Goal: Book appointment/travel/reservation

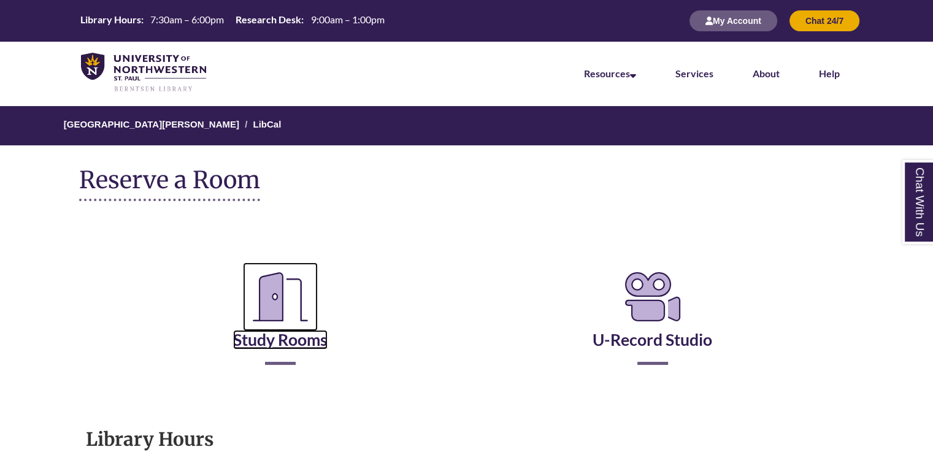
click at [287, 326] on icon "Reserve a Room" at bounding box center [280, 297] width 75 height 69
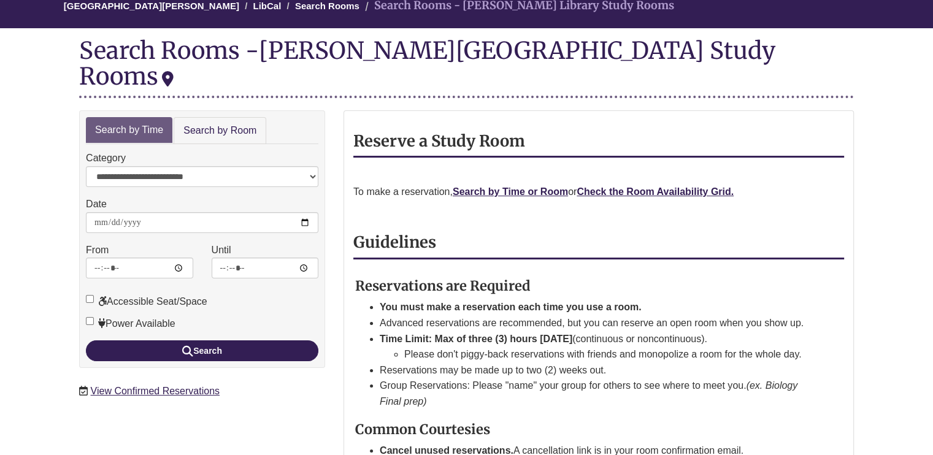
scroll to position [123, 0]
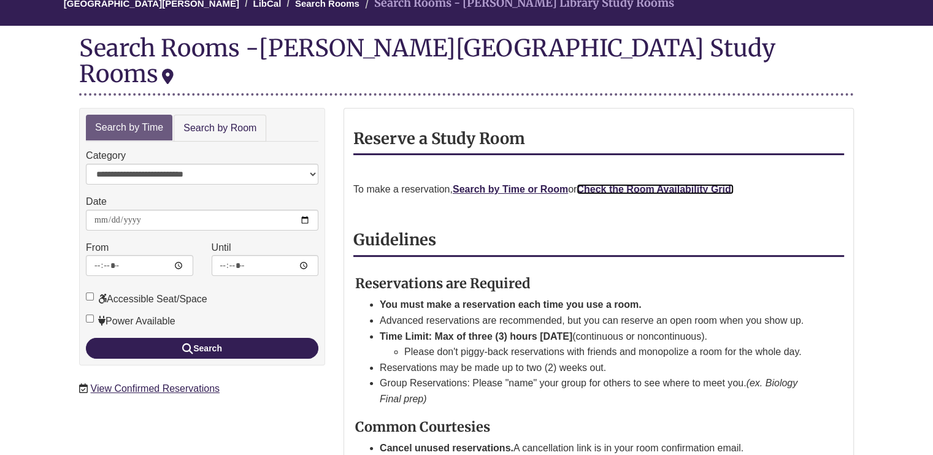
click at [656, 184] on strong "Check the Room Availability Grid." at bounding box center [655, 189] width 157 height 10
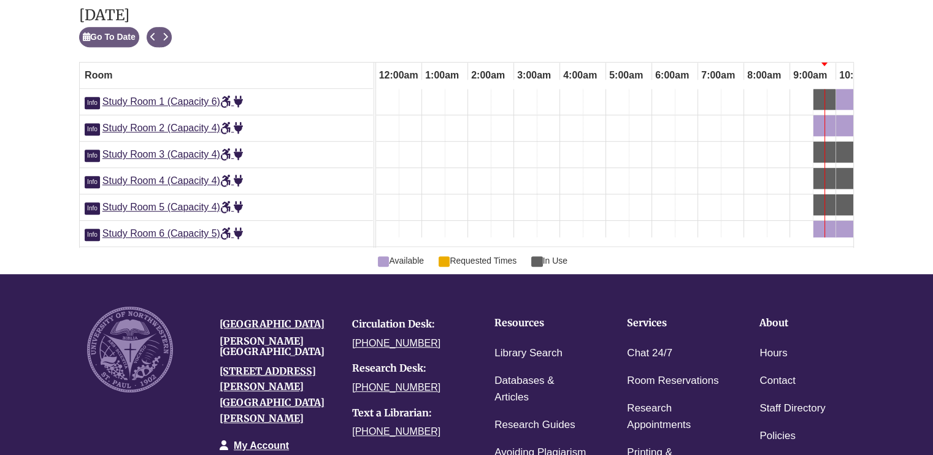
scroll to position [0, 368]
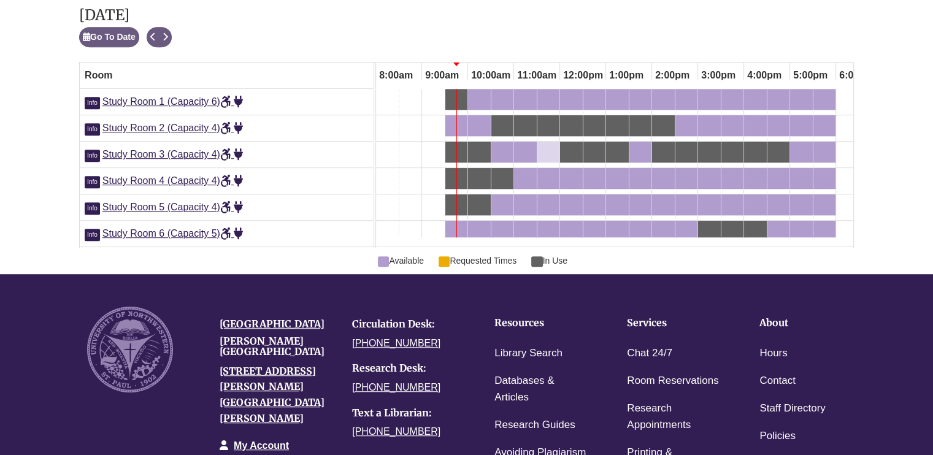
click at [547, 154] on div "11:30am Friday, September 26, 2025 - Study Room 3 - Available" at bounding box center [549, 151] width 20 height 13
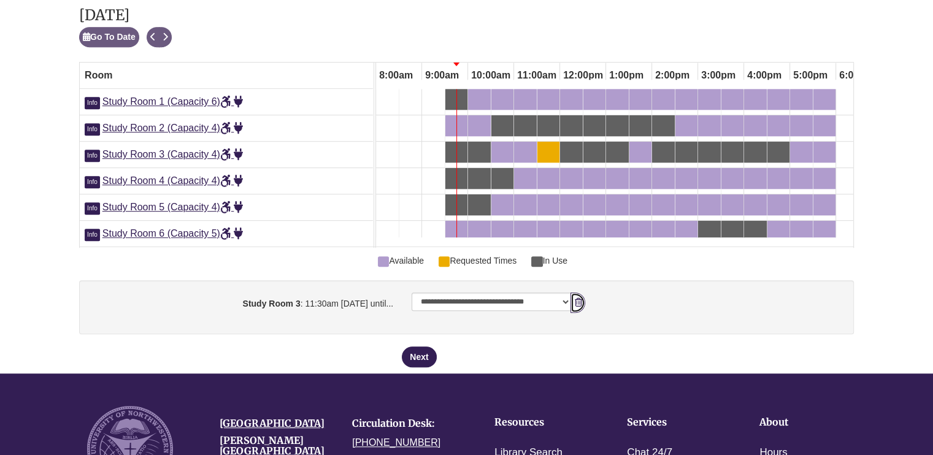
click at [577, 302] on button "Remove Pending Reservation" at bounding box center [577, 303] width 15 height 20
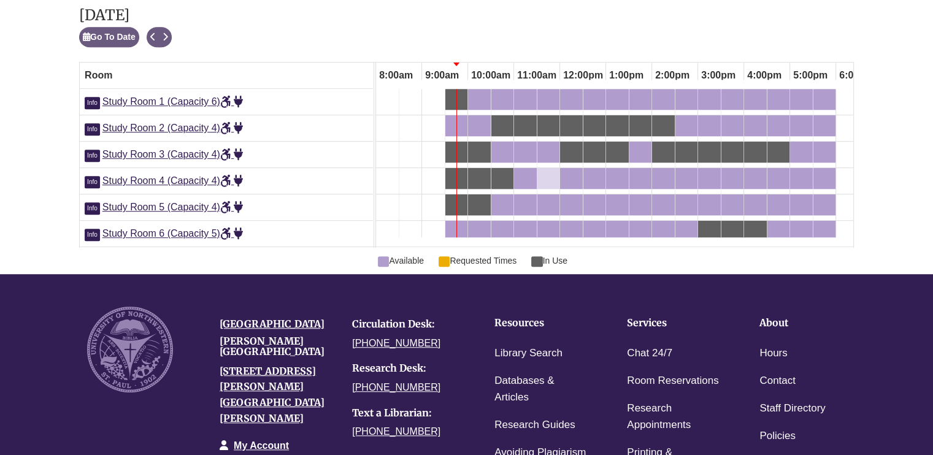
click at [547, 177] on div "11:30am Friday, September 26, 2025 - Study Room 4 - Available" at bounding box center [549, 178] width 20 height 13
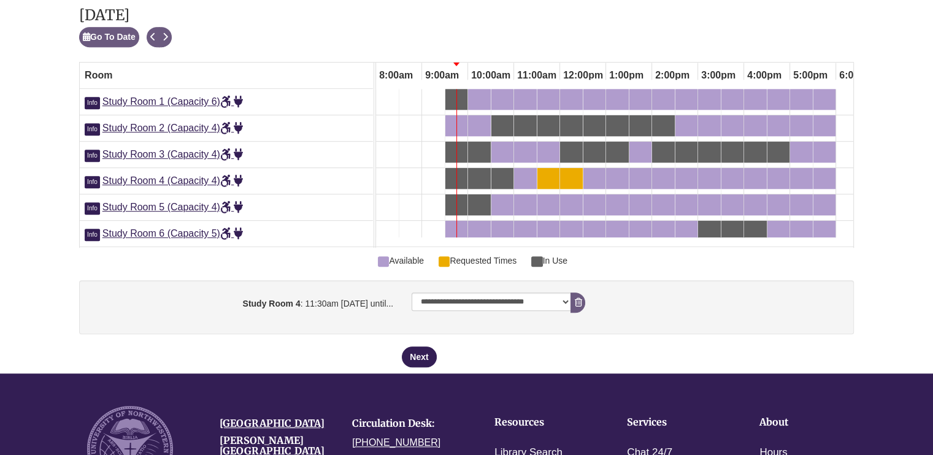
click at [242, 306] on strong "Study Room 4" at bounding box center [271, 304] width 58 height 10
click at [412, 306] on select "**********" at bounding box center [491, 302] width 159 height 18
click at [207, 179] on span "Study Room 4 (Capacity 4)" at bounding box center [172, 180] width 141 height 10
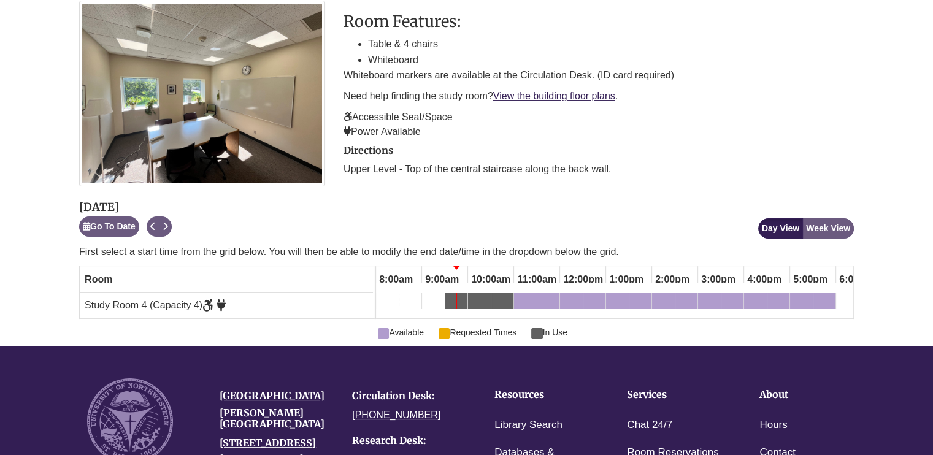
scroll to position [184, 0]
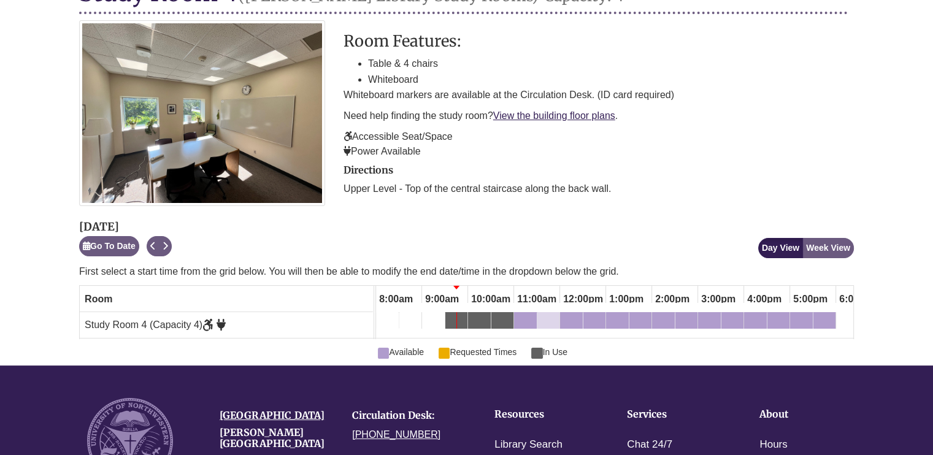
click at [550, 318] on div "11:30am Friday, September 26, 2025 - Study Room 4 - Available" at bounding box center [549, 322] width 20 height 13
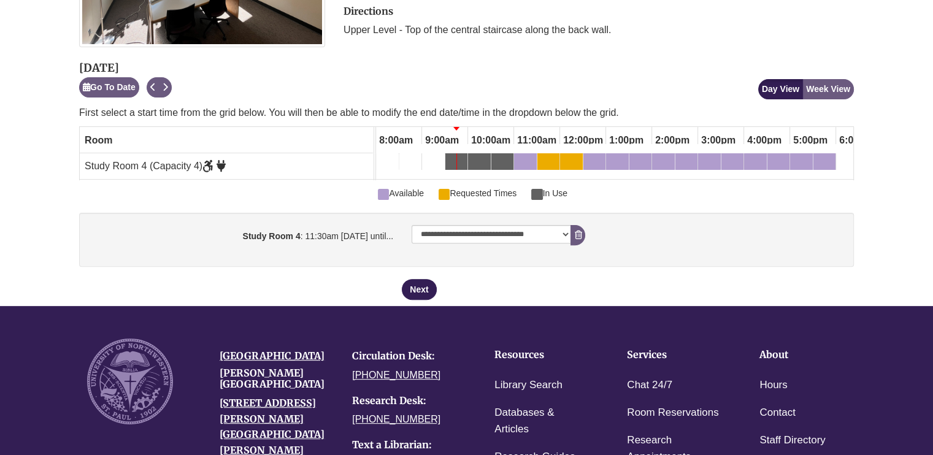
scroll to position [368, 0]
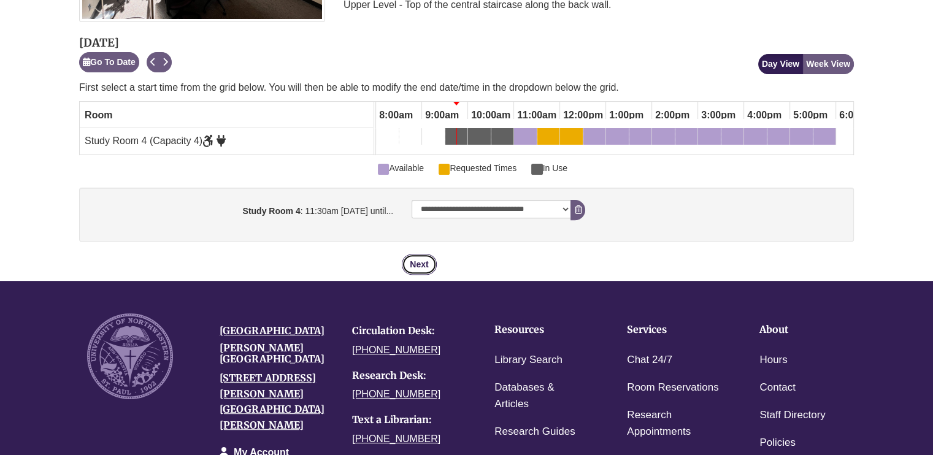
click at [405, 269] on button "Next" at bounding box center [419, 264] width 34 height 21
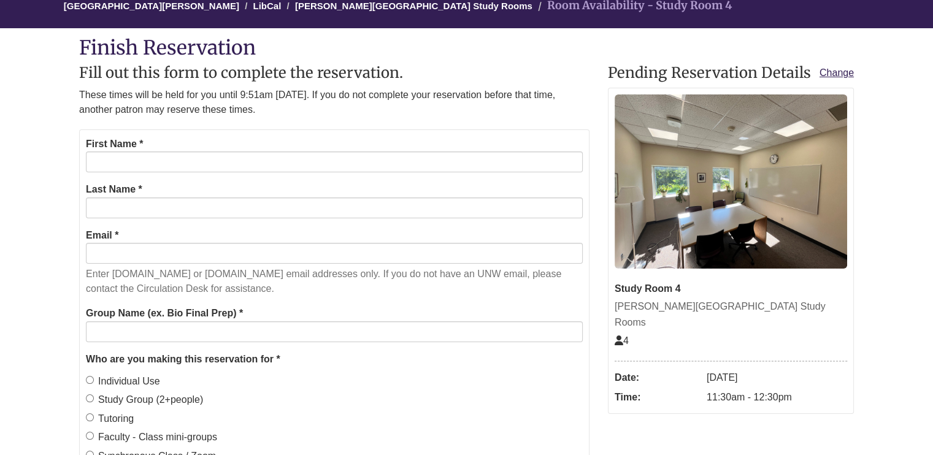
scroll to position [123, 0]
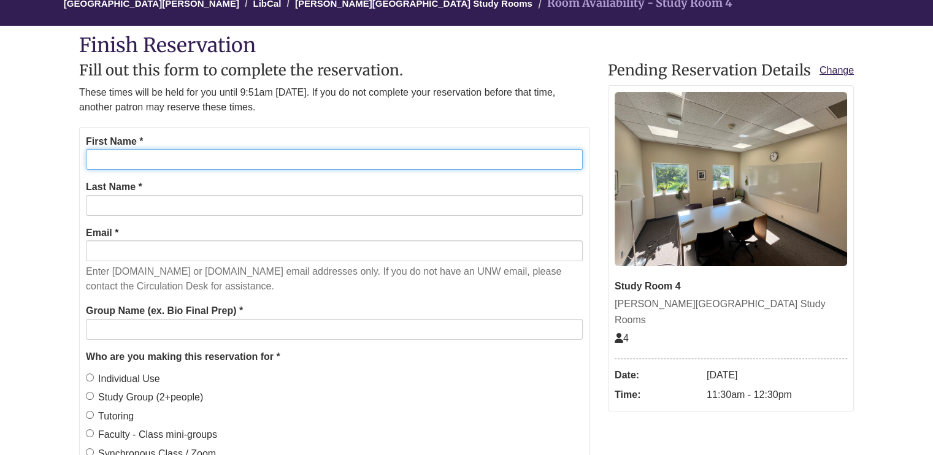
click at [263, 153] on input "First Name *" at bounding box center [334, 159] width 497 height 21
type input "******"
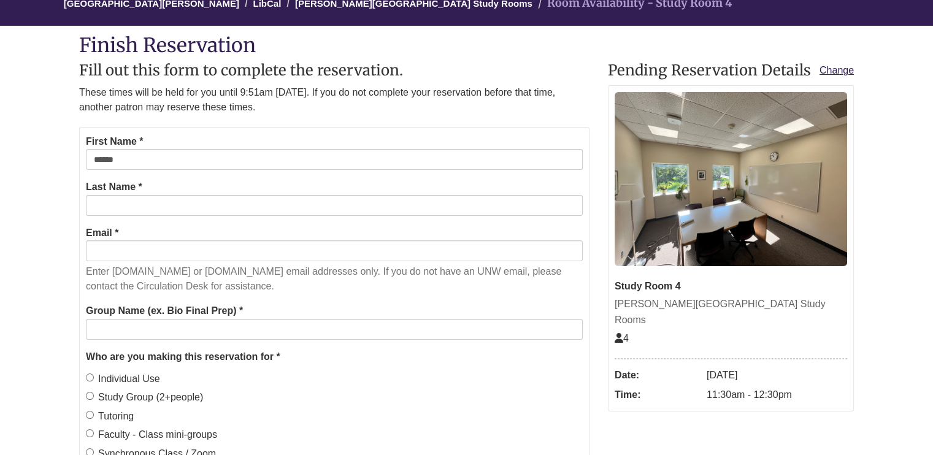
type input "****"
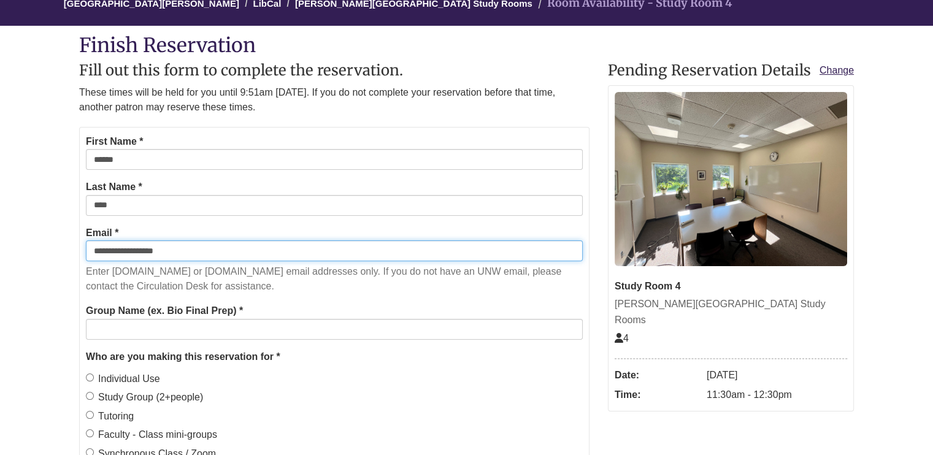
drag, startPoint x: 186, startPoint y: 250, endPoint x: 64, endPoint y: 244, distance: 122.2
click at [64, 244] on body "Alternate page for screen reader Users Skip to Main Content Library Hours: 7:30…" at bounding box center [466, 397] width 933 height 1040
type input "**********"
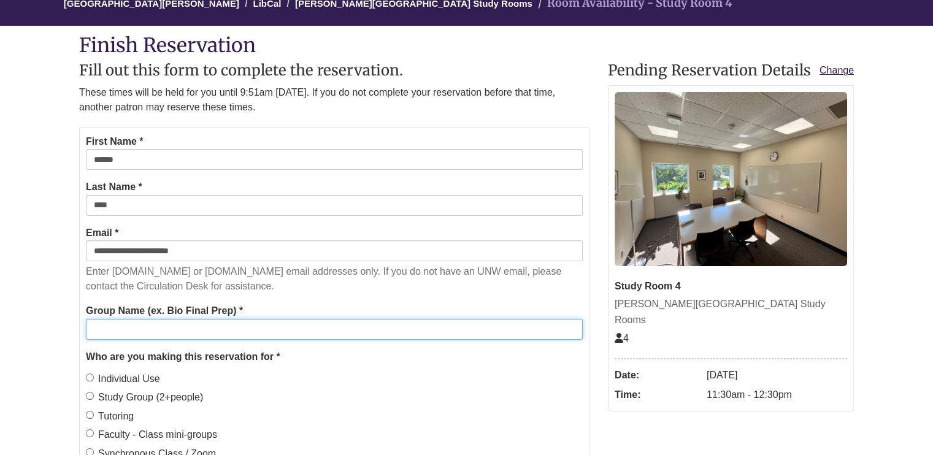
click at [157, 325] on input "Group Name (ex. Bio Final Prep) *" at bounding box center [334, 329] width 497 height 21
type input "*"
type input "****"
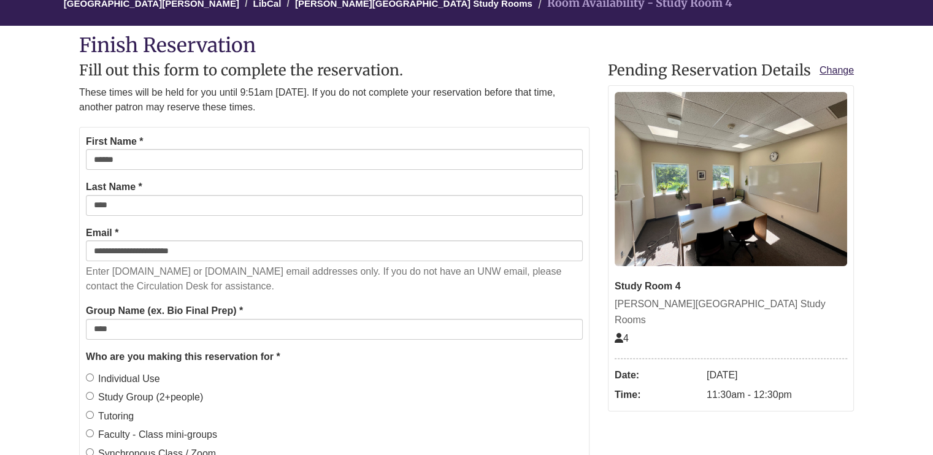
click at [152, 375] on label "Individual Use" at bounding box center [123, 379] width 74 height 16
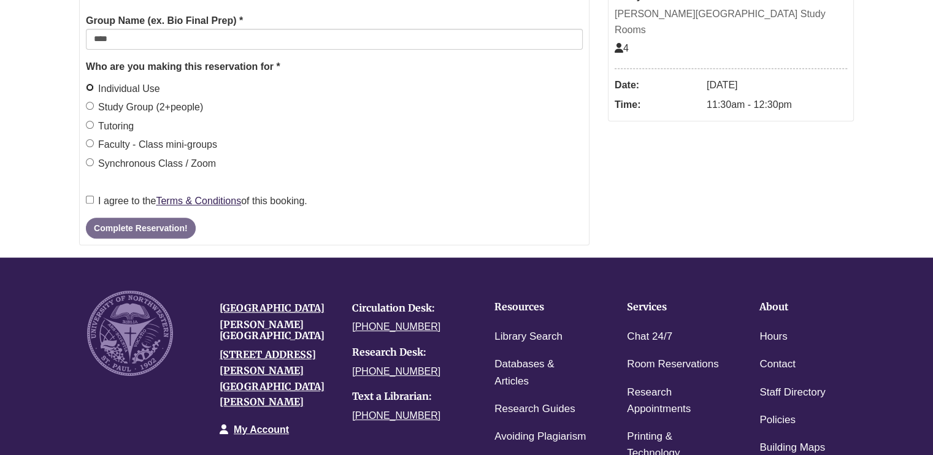
scroll to position [429, 0]
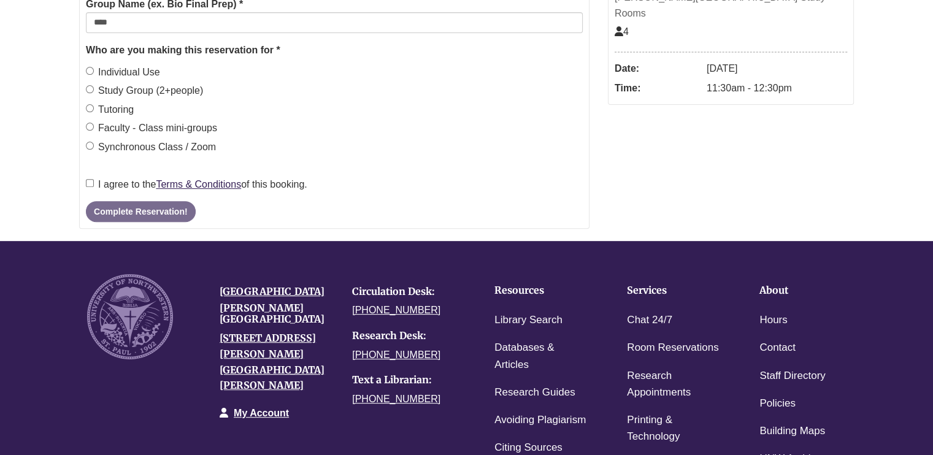
click at [113, 178] on label "I agree to the Terms & Conditions of this booking." at bounding box center [196, 185] width 221 height 16
click at [156, 218] on button "Complete Reservation!" at bounding box center [140, 211] width 109 height 21
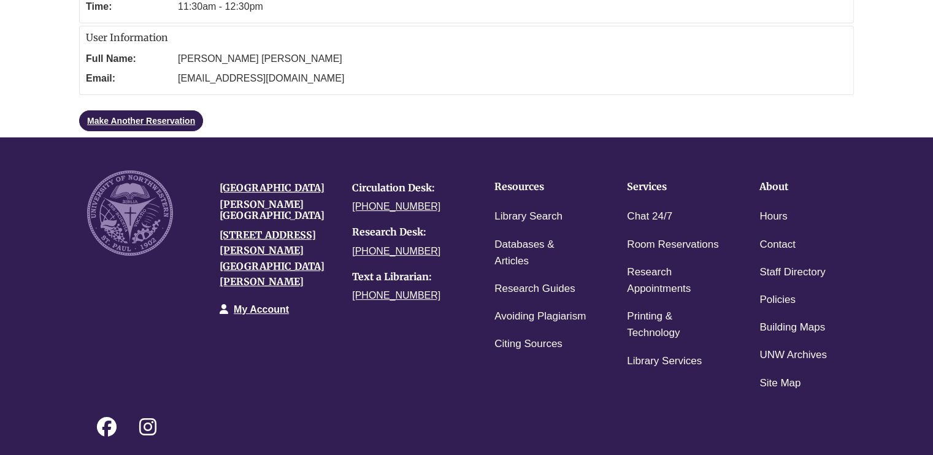
scroll to position [219, 0]
